Goal: Check status

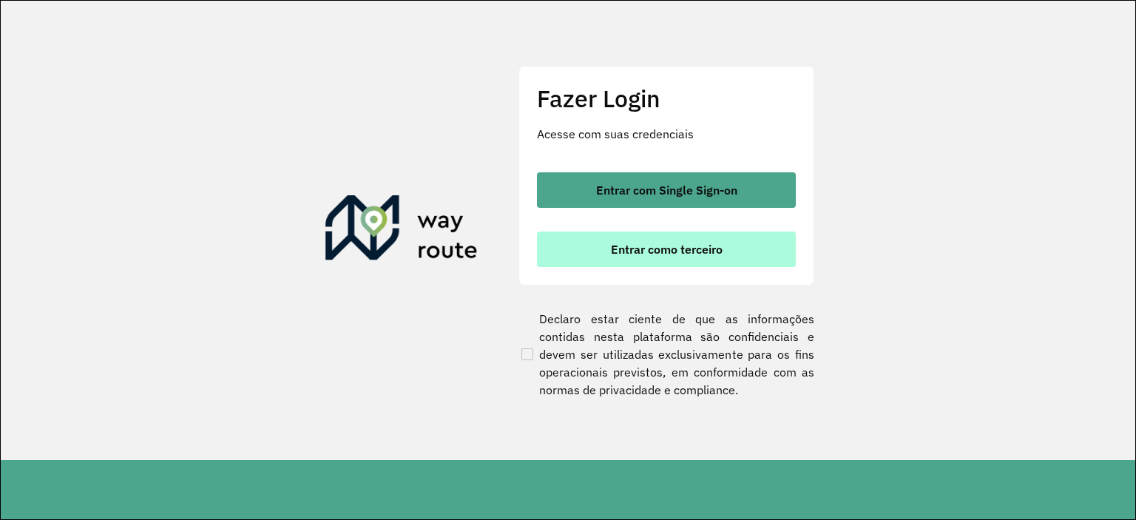
click at [640, 251] on span "Entrar como terceiro" at bounding box center [667, 249] width 112 height 12
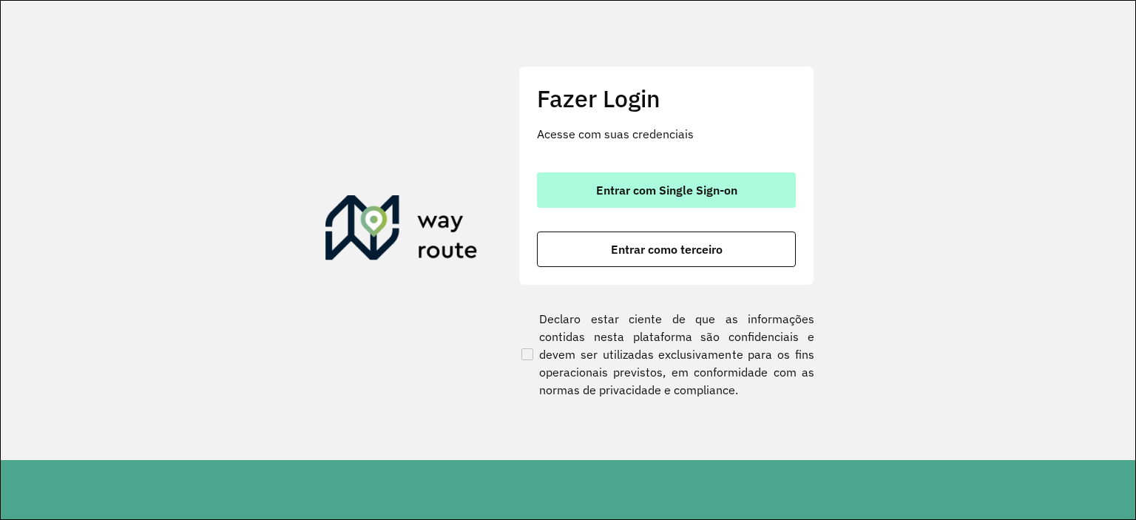
click at [643, 197] on button "Entrar com Single Sign-on" at bounding box center [666, 189] width 259 height 35
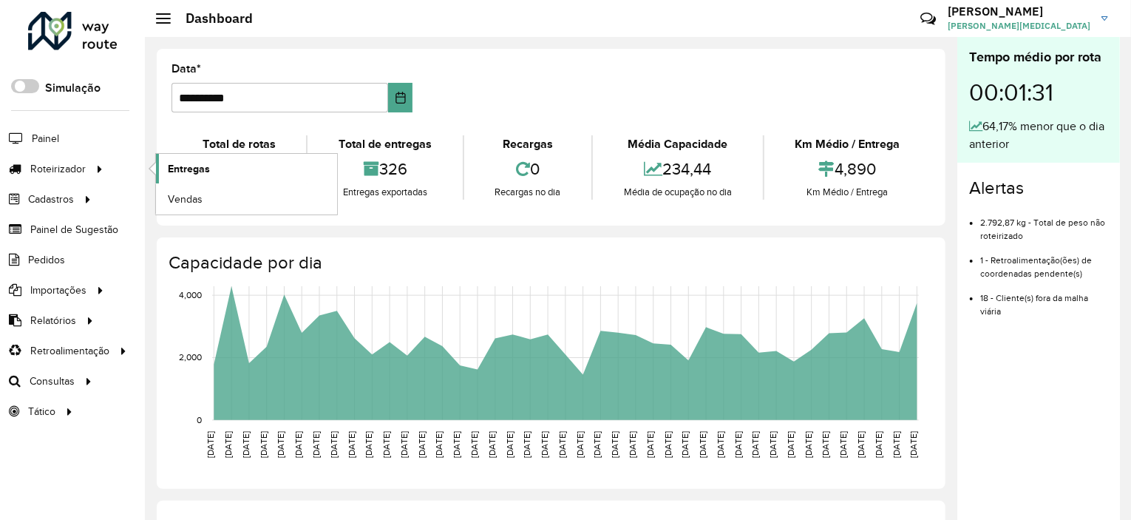
click at [198, 162] on span "Entregas" at bounding box center [189, 169] width 42 height 16
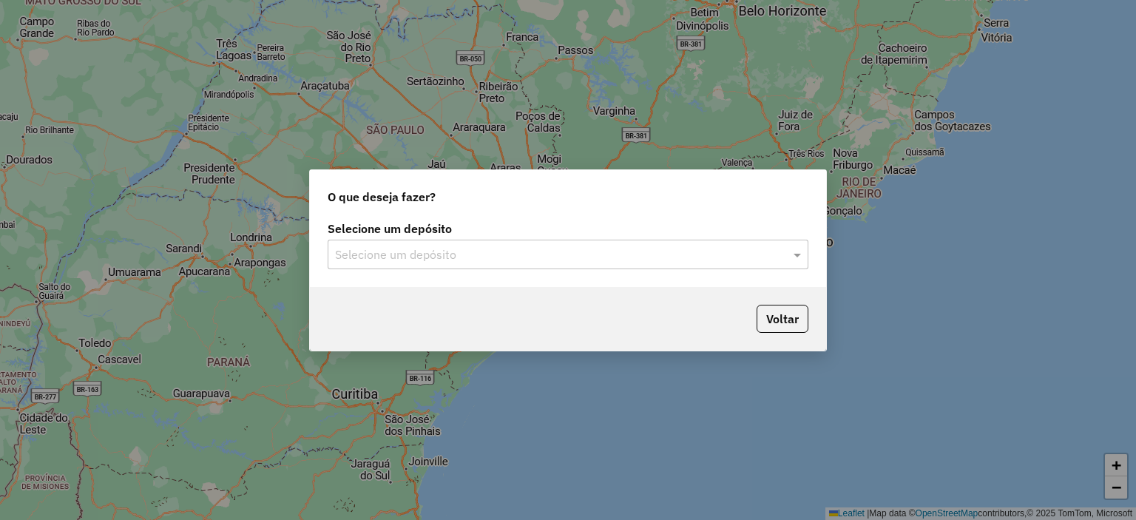
click at [450, 267] on div "Selecione um depósito" at bounding box center [568, 255] width 481 height 30
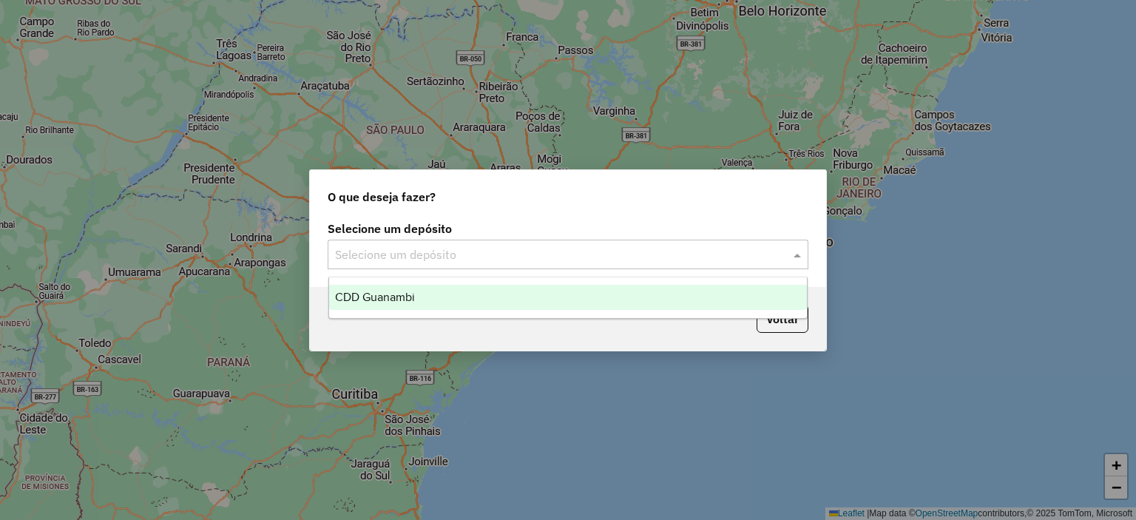
click at [426, 255] on input "text" at bounding box center [553, 255] width 436 height 18
click at [410, 292] on span "CDD Guanambi" at bounding box center [375, 297] width 80 height 13
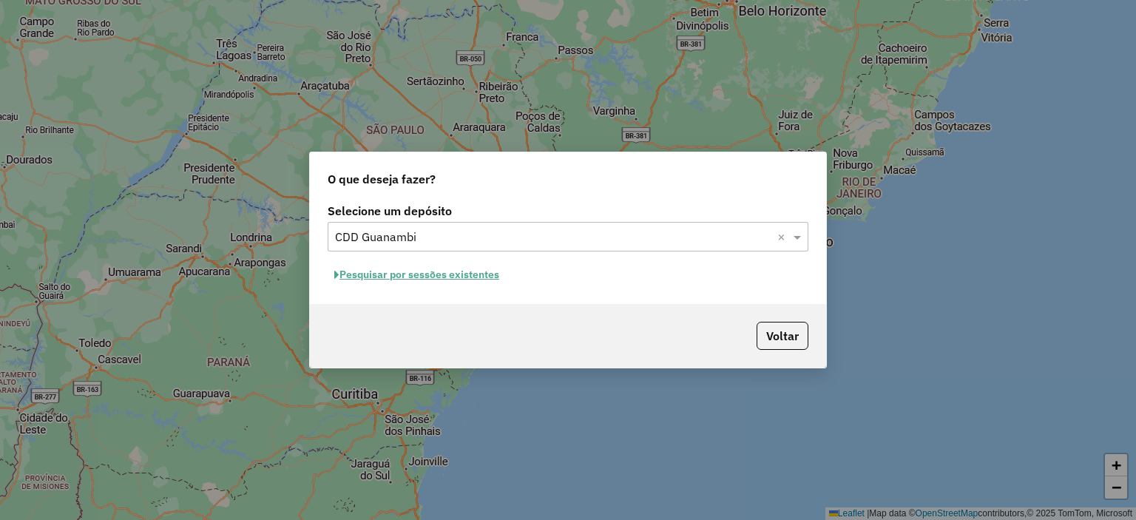
click at [451, 276] on button "Pesquisar por sessões existentes" at bounding box center [417, 274] width 178 height 23
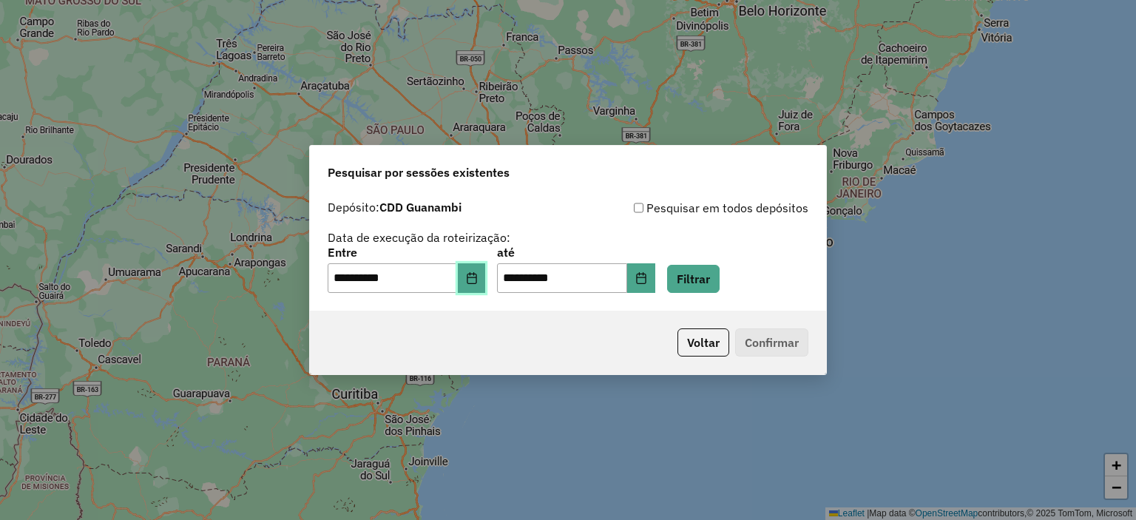
click at [478, 283] on icon "Choose Date" at bounding box center [472, 278] width 12 height 12
click at [722, 242] on div "**********" at bounding box center [568, 246] width 481 height 94
click at [647, 280] on icon "Choose Date" at bounding box center [641, 278] width 12 height 12
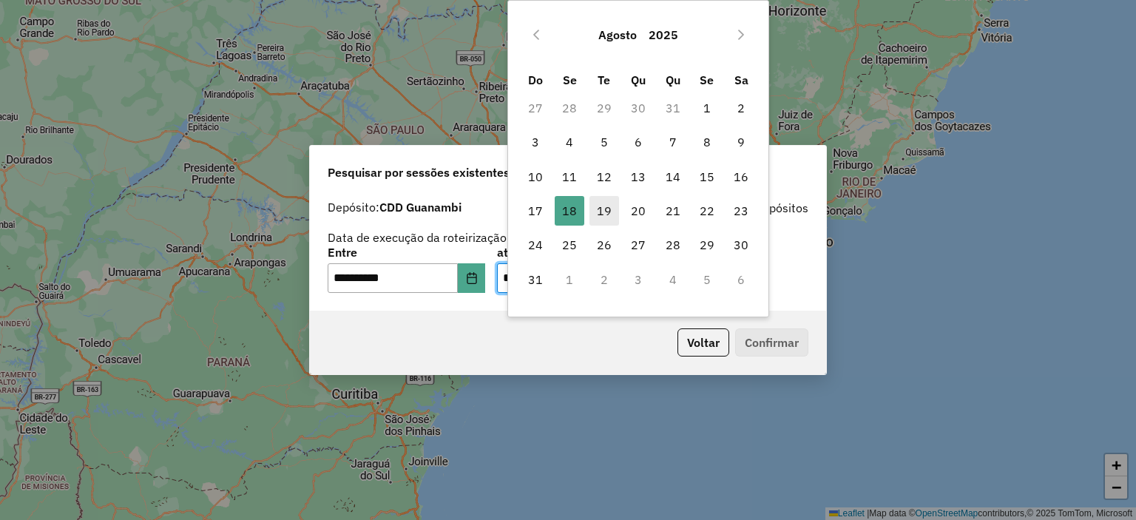
click at [605, 214] on span "19" at bounding box center [604, 211] width 30 height 30
type input "**********"
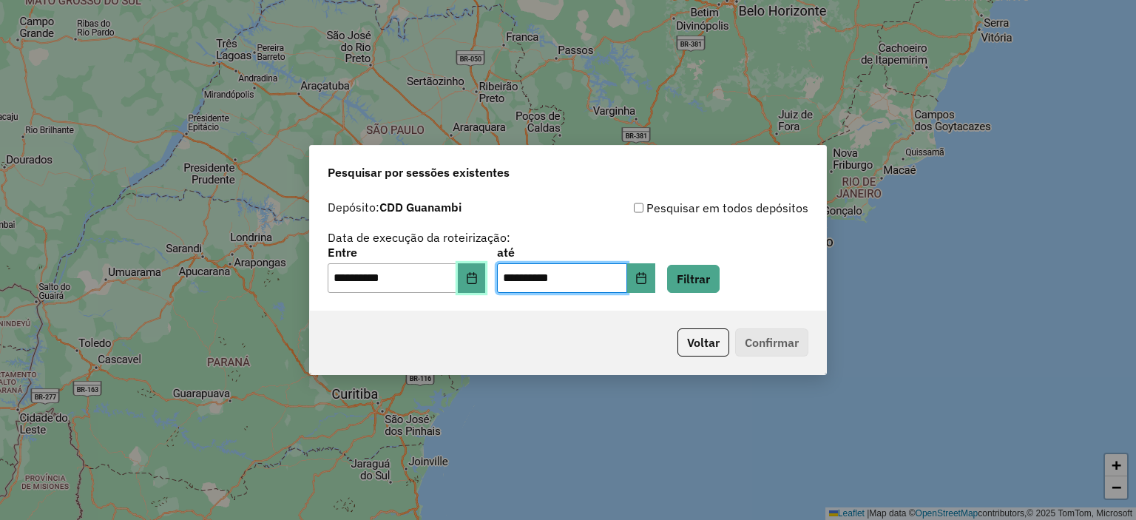
click at [478, 280] on icon "Choose Date" at bounding box center [472, 278] width 12 height 12
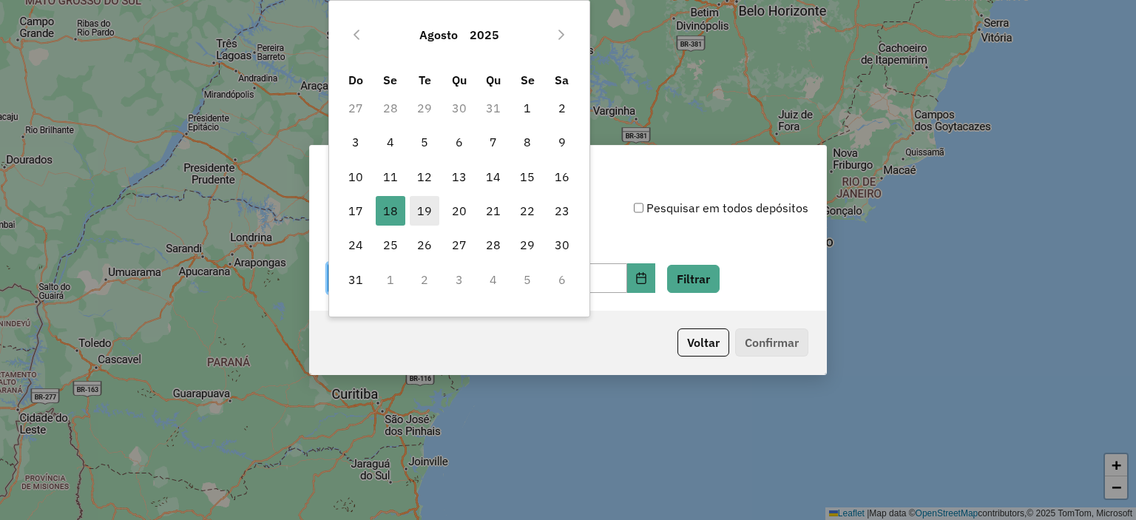
click at [426, 212] on span "19" at bounding box center [425, 211] width 30 height 30
type input "**********"
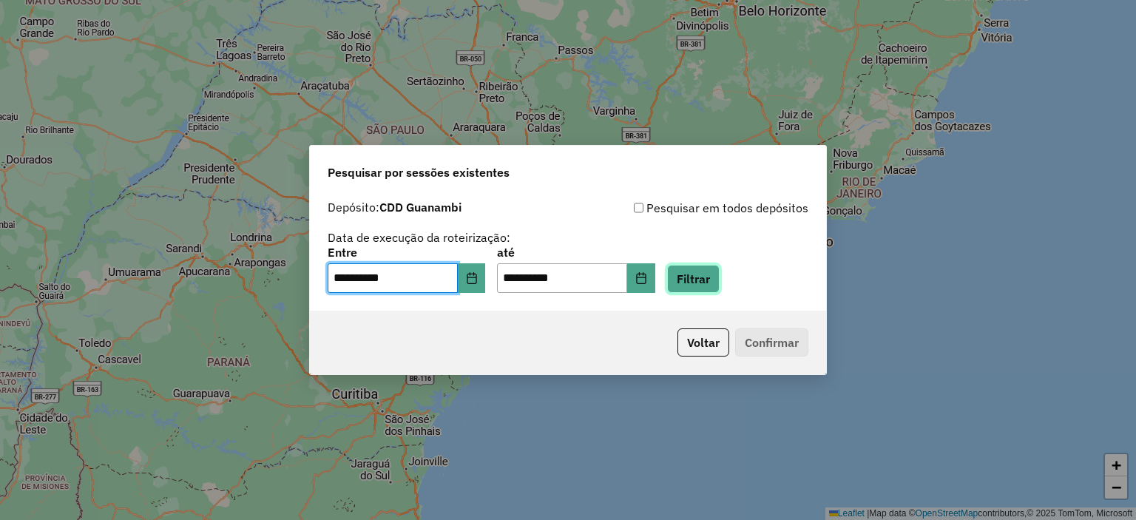
click at [717, 280] on button "Filtrar" at bounding box center [693, 279] width 53 height 28
